Goal: Information Seeking & Learning: Learn about a topic

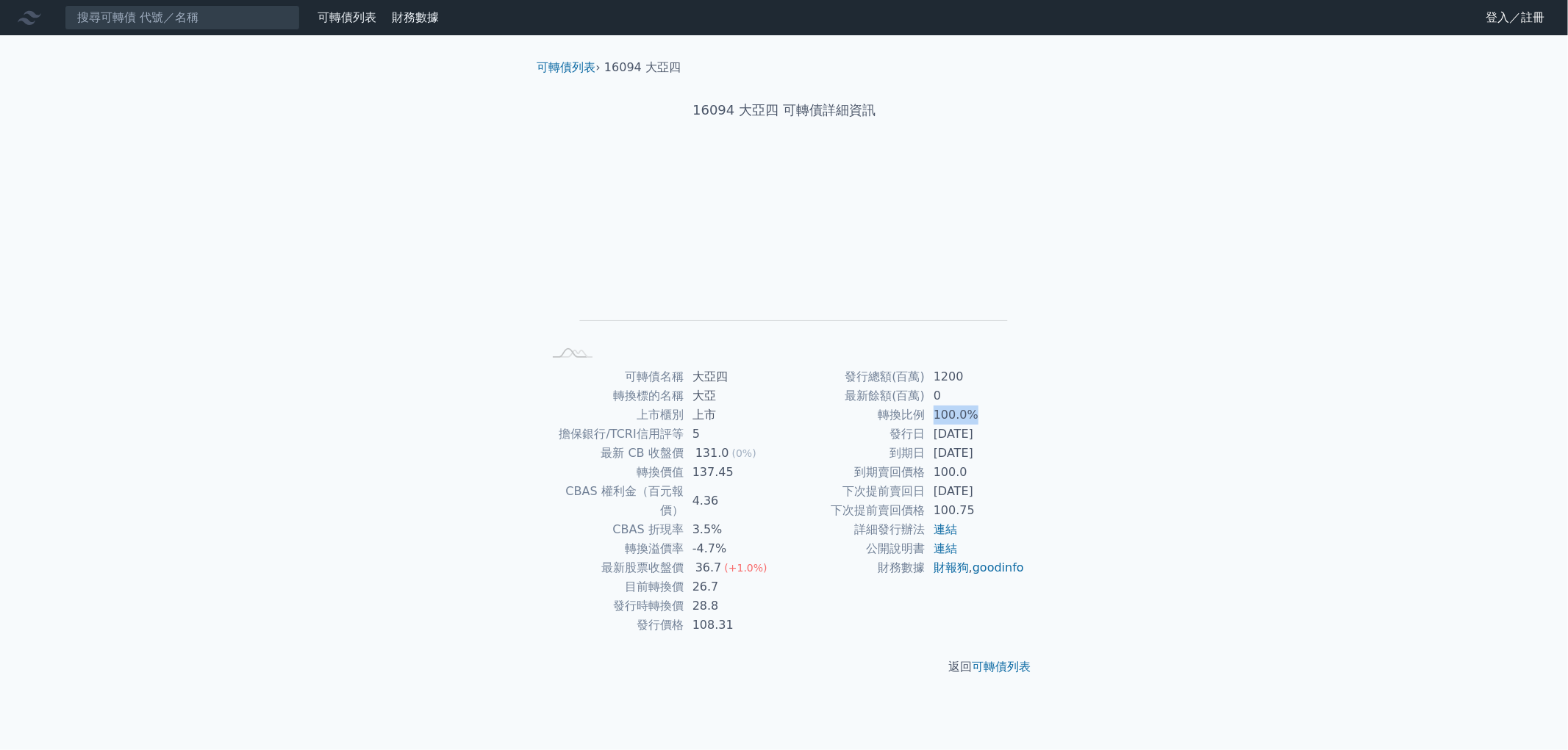
drag, startPoint x: 930, startPoint y: 416, endPoint x: 1012, endPoint y: 414, distance: 82.0
click at [1012, 414] on td "100.0%" at bounding box center [975, 415] width 101 height 19
click at [1128, 438] on div "可轉債列表 財務數據 可轉債列表 財務數據 登入／註冊 登入／註冊 可轉債列表 › 16094 大亞四 16094 大亞四 可轉債詳細資訊 Zoom Out …" at bounding box center [784, 375] width 1568 height 750
click at [560, 72] on link "可轉債列表" at bounding box center [567, 67] width 59 height 14
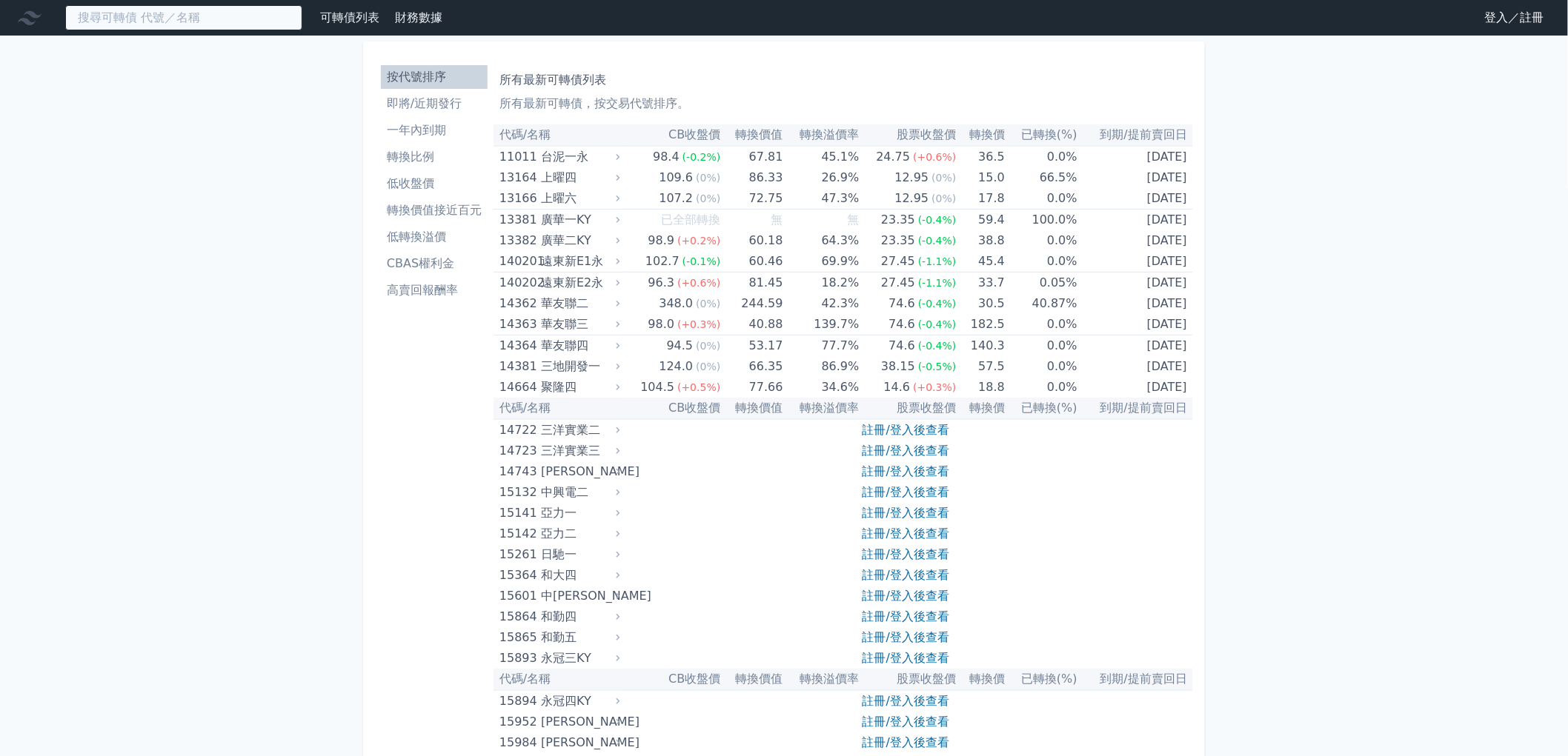
click at [199, 16] on input at bounding box center [184, 17] width 237 height 25
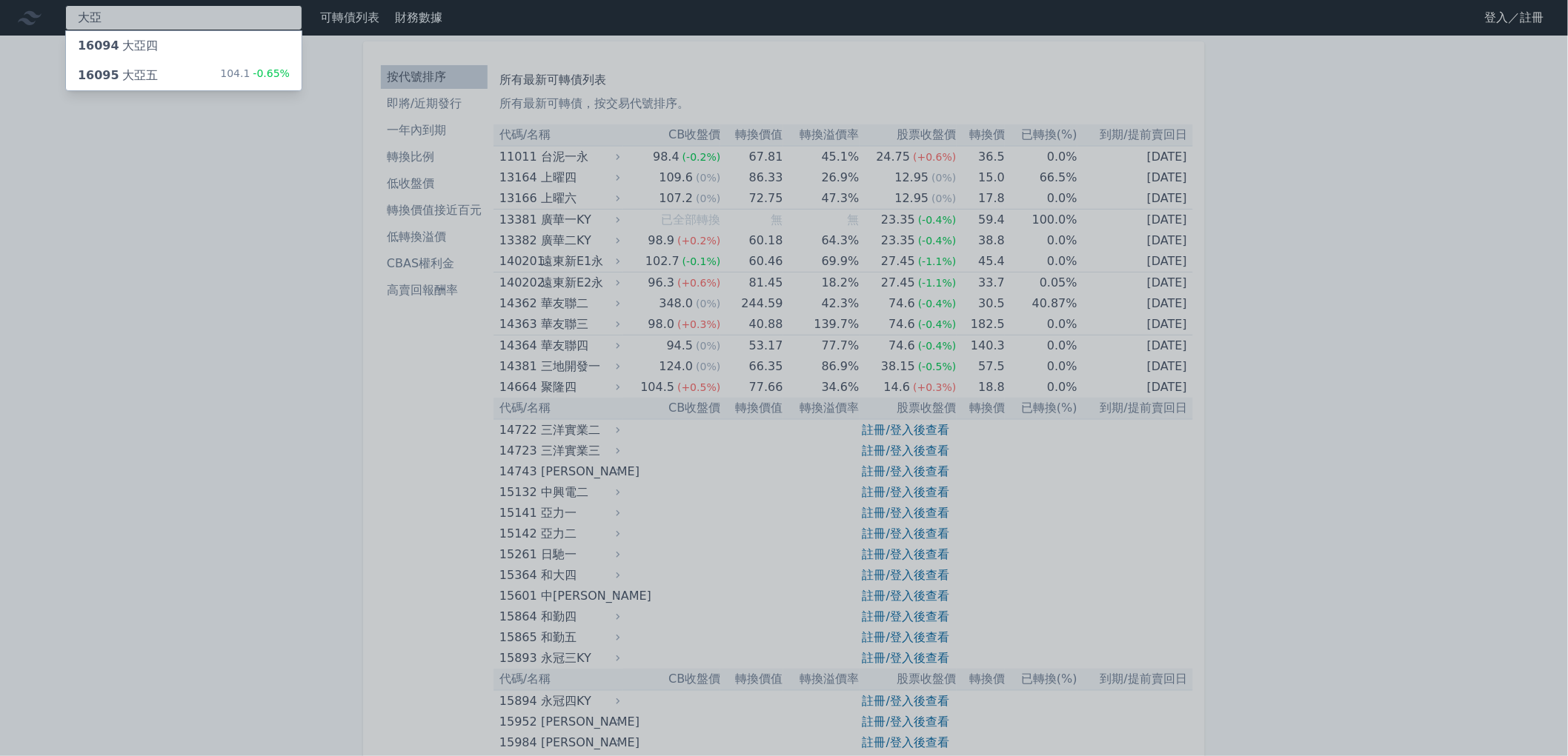
type input "大亞"
click at [159, 70] on div "16095 大亞五 104.1 -0.65%" at bounding box center [184, 75] width 235 height 30
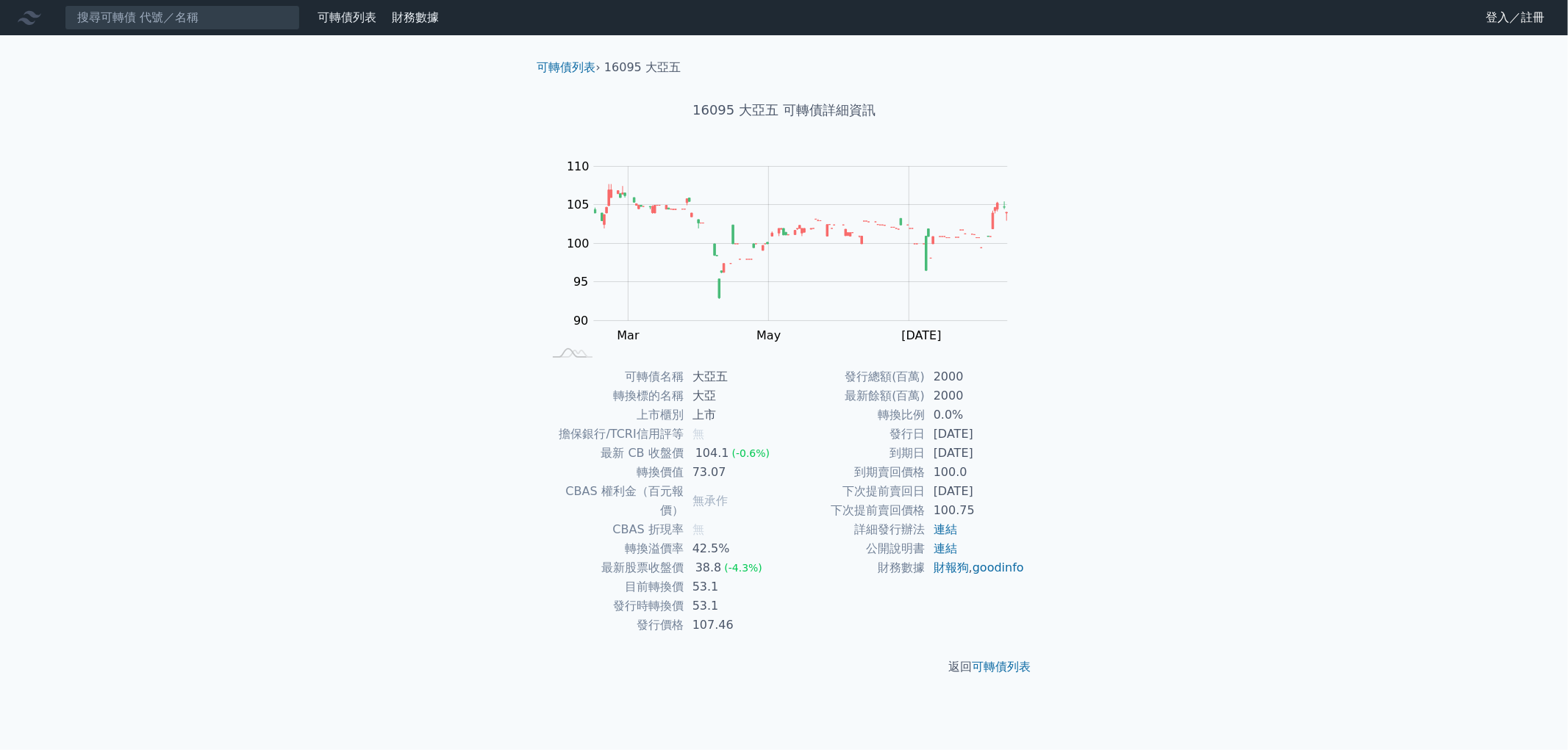
click at [969, 430] on td "[DATE]" at bounding box center [975, 434] width 101 height 19
click at [932, 387] on td "2000" at bounding box center [975, 396] width 101 height 19
click at [1186, 446] on div "可轉債列表 財務數據 可轉債列表 財務數據 登入／註冊 登入／註冊 可轉債列表 › 16095 大亞五 16095 大亞五 可轉債詳細資訊 Zoom Out …" at bounding box center [784, 375] width 1568 height 750
click at [971, 435] on td "[DATE]" at bounding box center [975, 434] width 101 height 19
click at [959, 463] on td "100.0" at bounding box center [975, 472] width 101 height 19
